Goal: Information Seeking & Learning: Learn about a topic

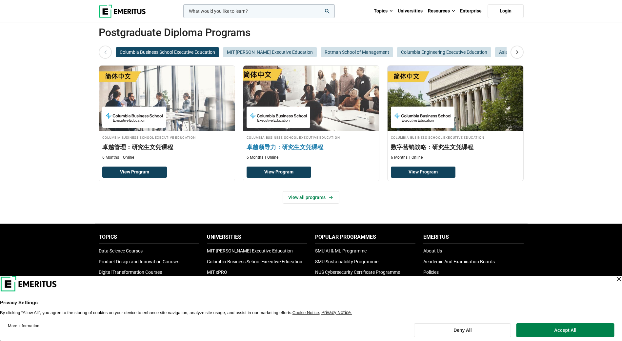
scroll to position [98, 0]
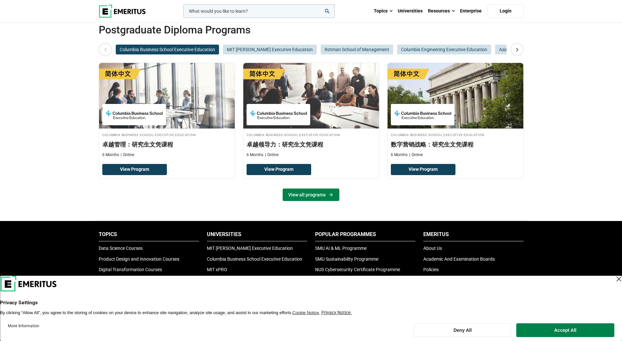
click at [309, 196] on link "View all programs" at bounding box center [311, 195] width 57 height 12
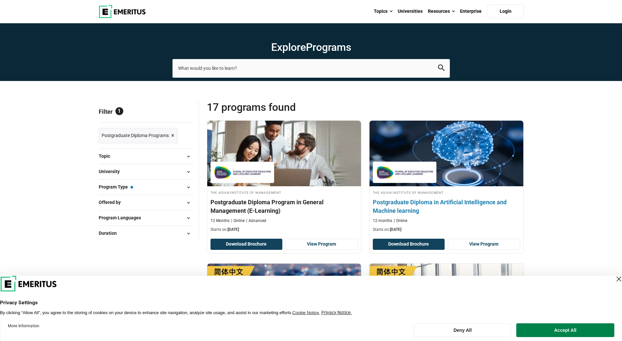
click at [481, 209] on h4 "Postgraduate Diploma in Artificial Intelligence and Machine learning" at bounding box center [446, 206] width 147 height 16
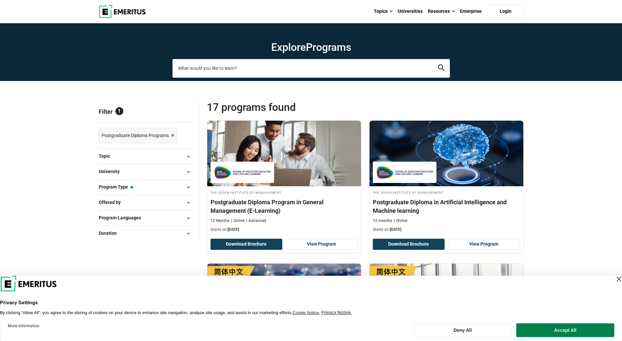
click at [280, 70] on input "search-page" at bounding box center [312, 68] width 278 height 18
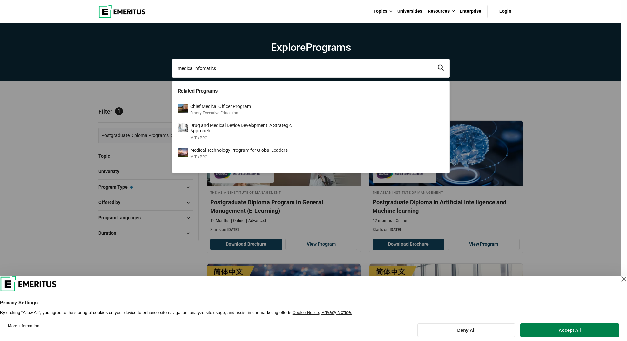
drag, startPoint x: 227, startPoint y: 69, endPoint x: -57, endPoint y: 28, distance: 287.1
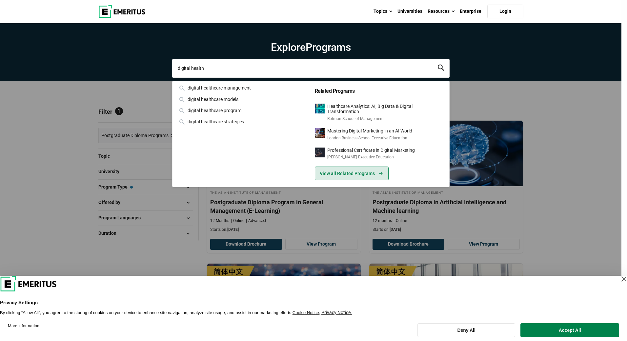
type input "digital health"
click at [325, 173] on link "View all Related Programs" at bounding box center [352, 174] width 74 height 14
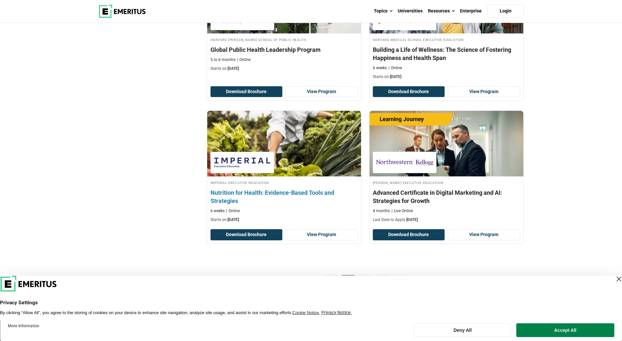
scroll to position [1345, 0]
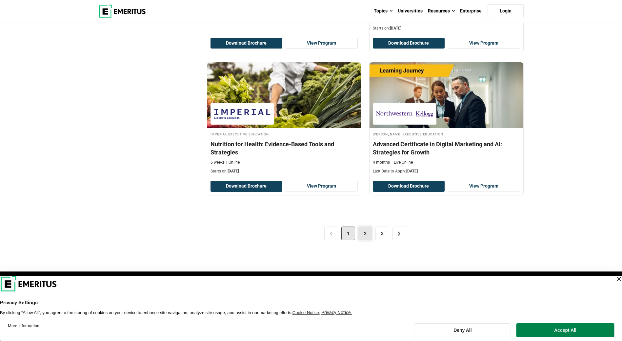
click at [362, 234] on link "2" at bounding box center [366, 234] width 14 height 14
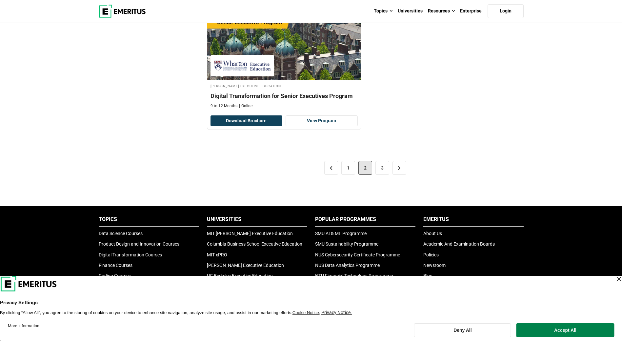
scroll to position [1345, 0]
